Goal: Transaction & Acquisition: Purchase product/service

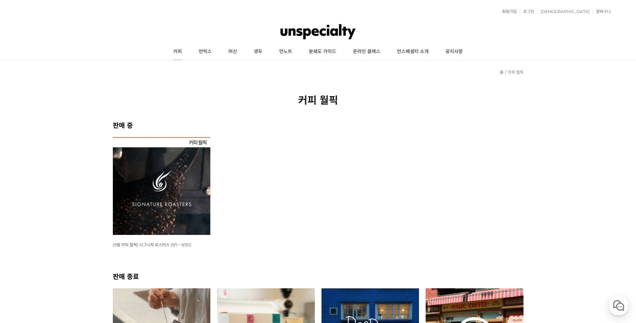
click at [182, 54] on link "커피" at bounding box center [177, 51] width 25 height 17
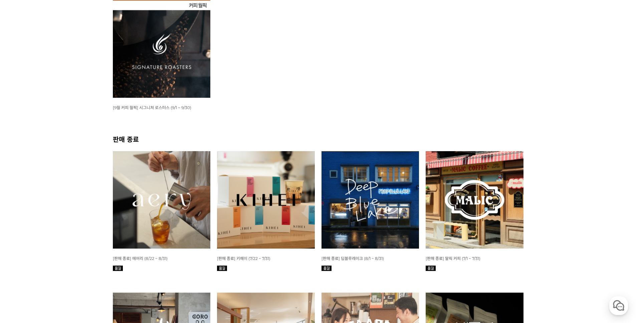
scroll to position [134, 0]
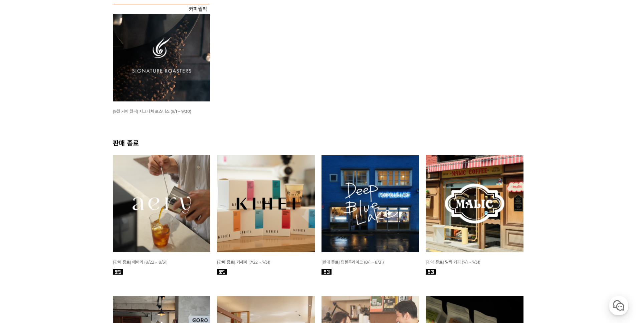
click at [471, 170] on img at bounding box center [475, 204] width 98 height 98
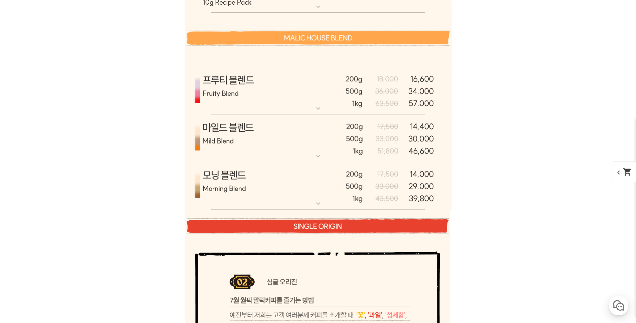
scroll to position [2938, 0]
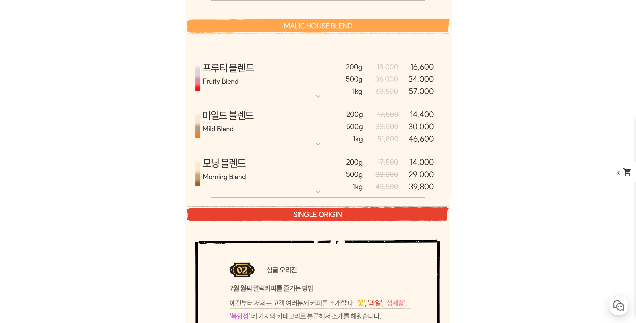
click at [246, 132] on img at bounding box center [318, 126] width 267 height 48
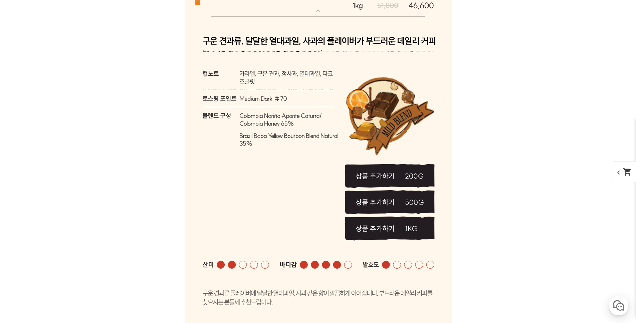
scroll to position [3271, 0]
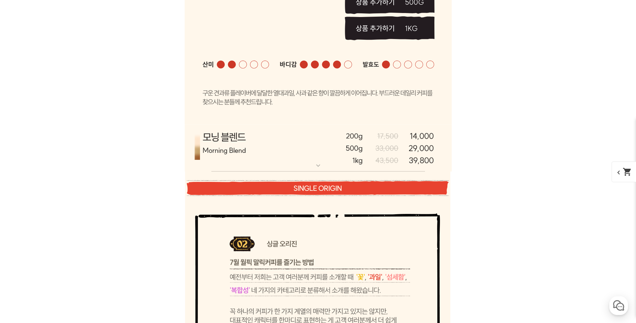
click at [253, 130] on img at bounding box center [318, 148] width 267 height 48
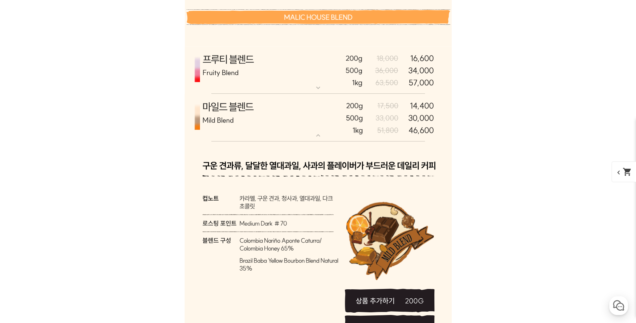
scroll to position [2938, 0]
